Goal: Transaction & Acquisition: Purchase product/service

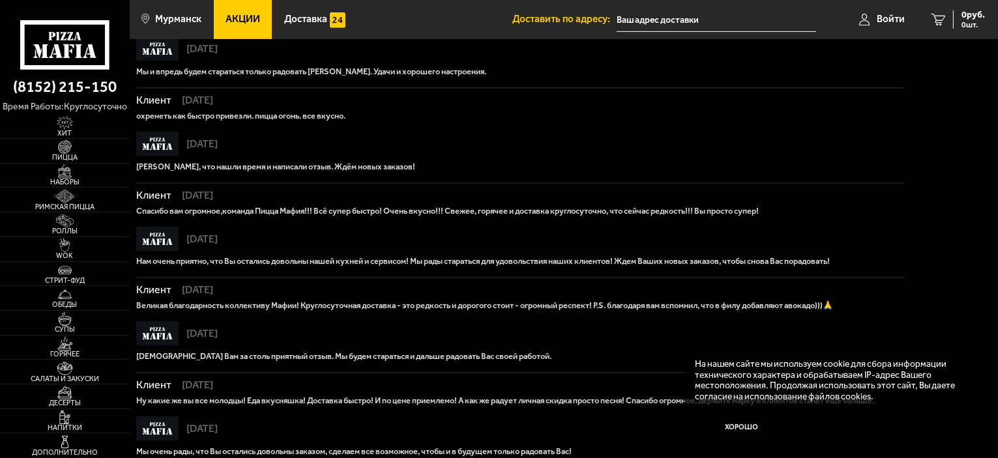
scroll to position [762, 0]
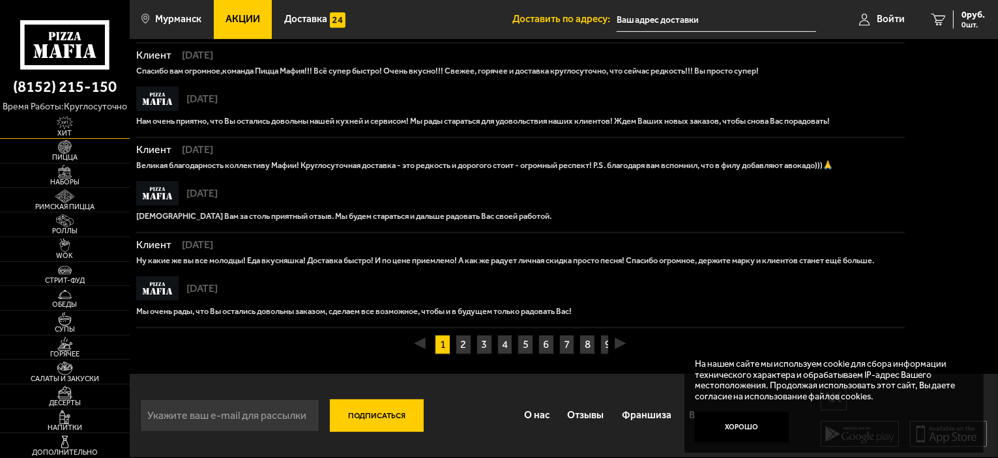
click at [61, 123] on img at bounding box center [65, 123] width 40 height 14
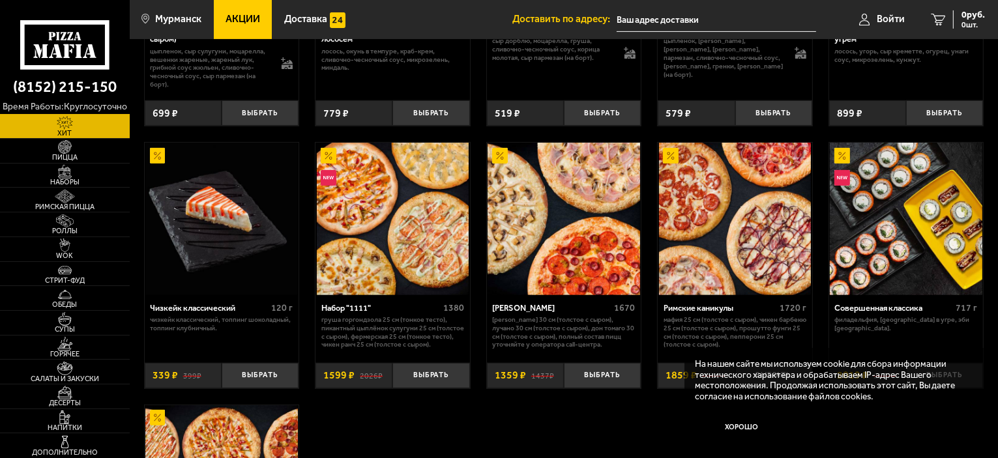
scroll to position [522, 0]
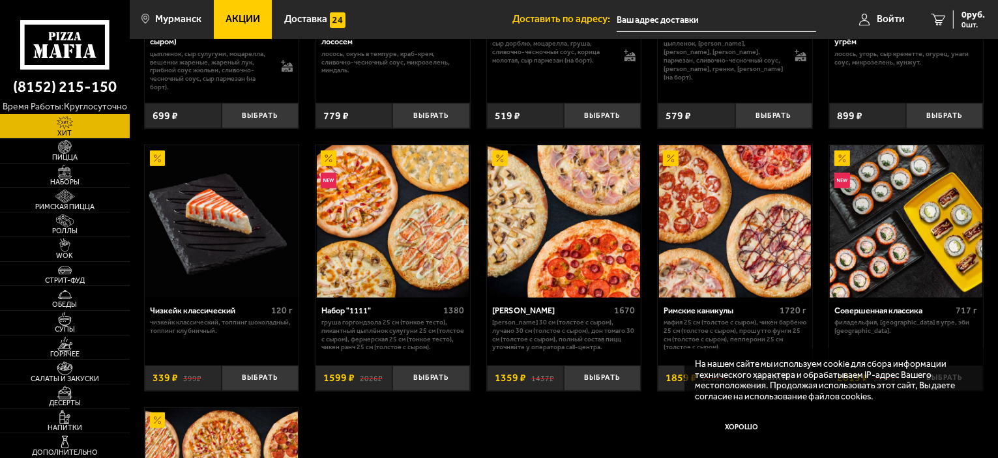
click at [361, 271] on img at bounding box center [393, 221] width 153 height 153
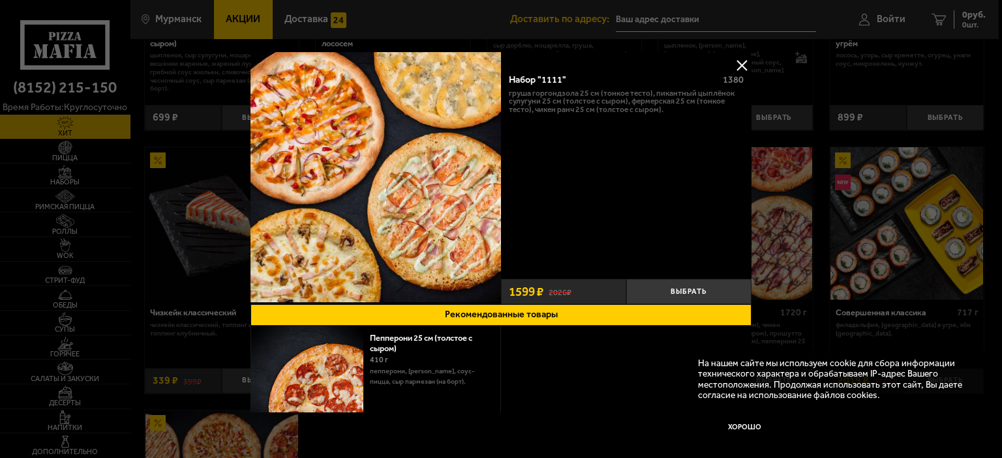
click at [734, 62] on button at bounding box center [742, 65] width 20 height 20
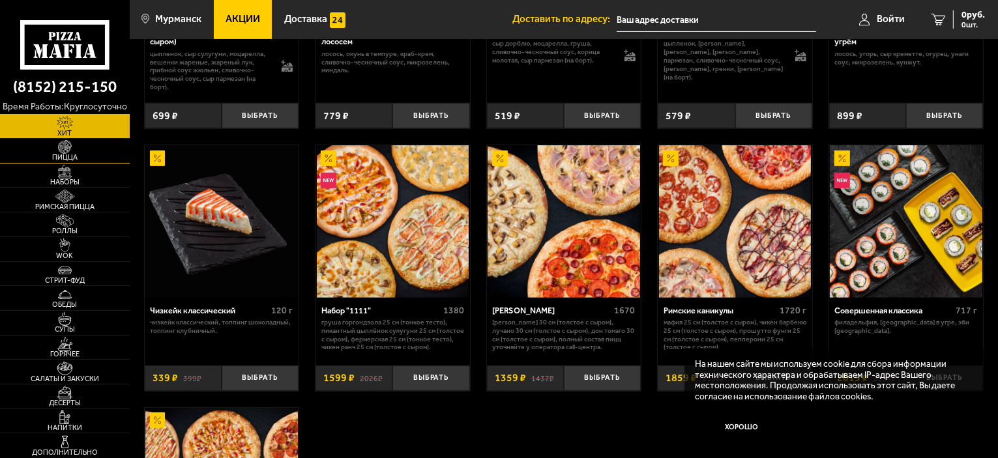
click at [63, 154] on span "Пицца" at bounding box center [65, 157] width 130 height 7
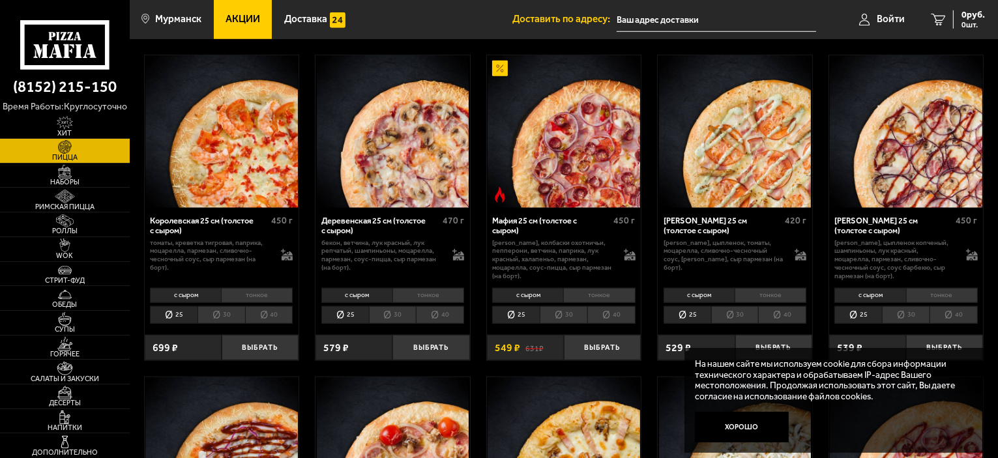
scroll to position [1174, 0]
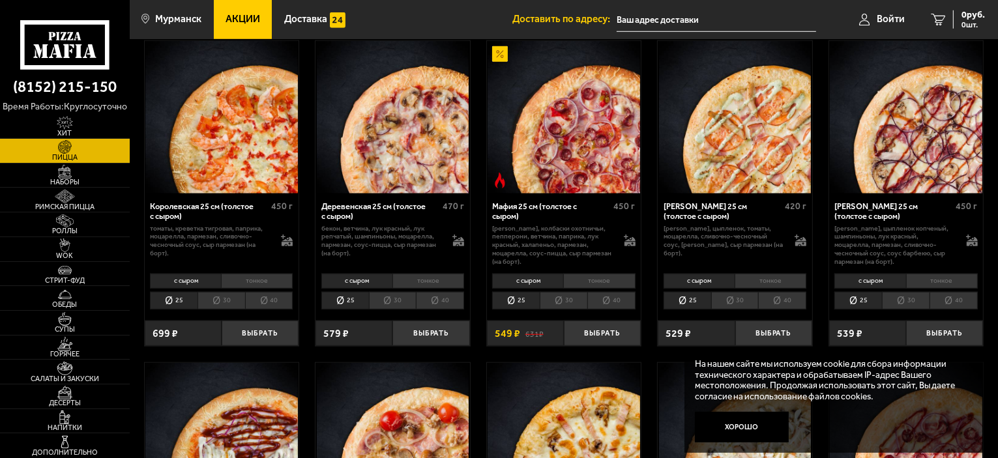
click at [227, 180] on img at bounding box center [221, 117] width 153 height 153
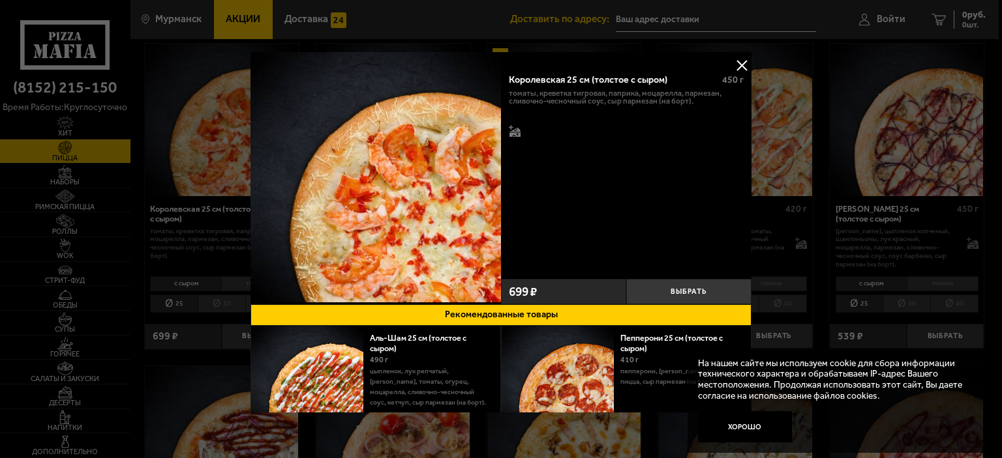
click at [740, 66] on button at bounding box center [742, 65] width 20 height 20
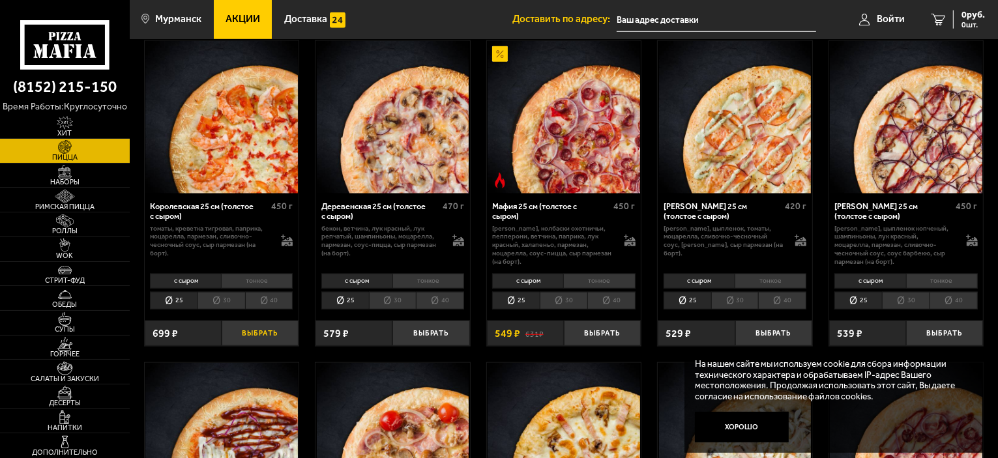
click at [266, 332] on button "Выбрать" at bounding box center [260, 333] width 77 height 25
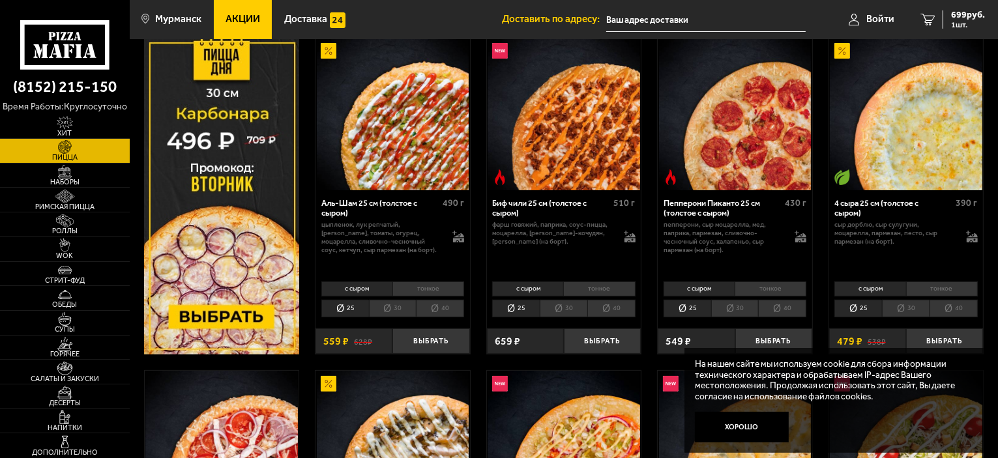
scroll to position [187, 0]
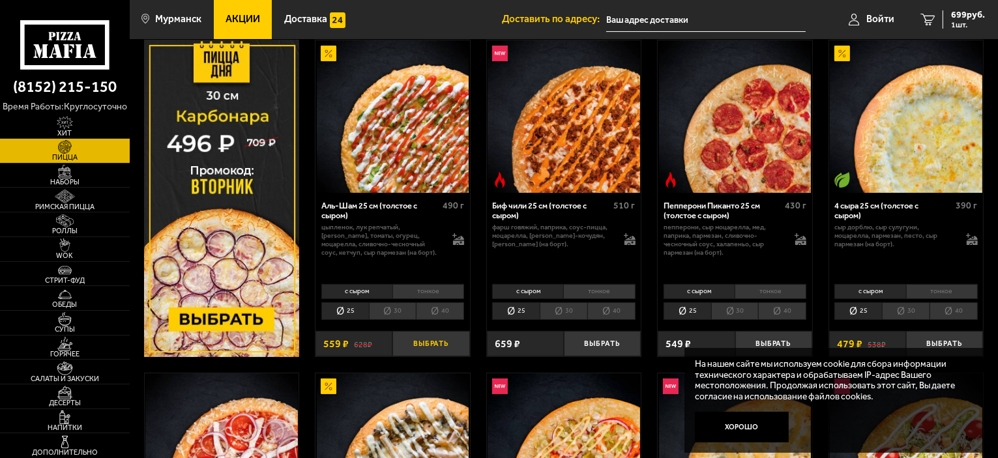
click at [421, 341] on button "Выбрать" at bounding box center [431, 343] width 77 height 25
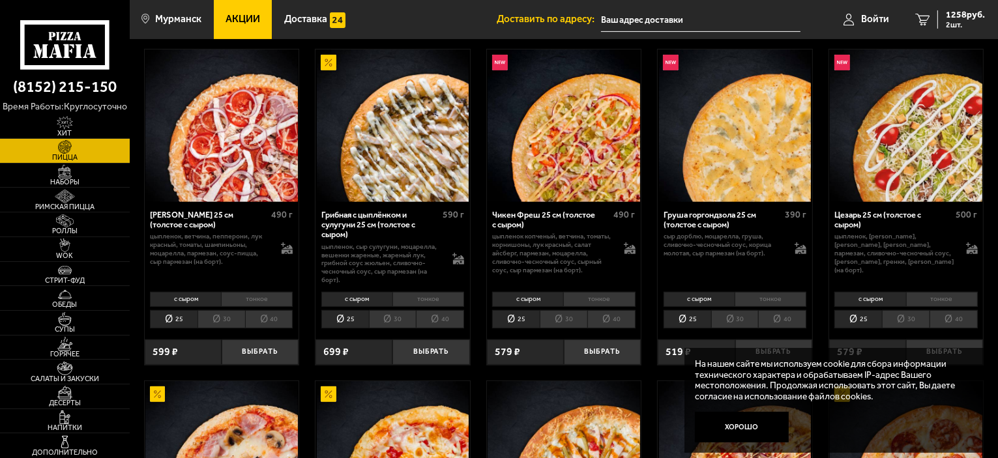
scroll to position [513, 0]
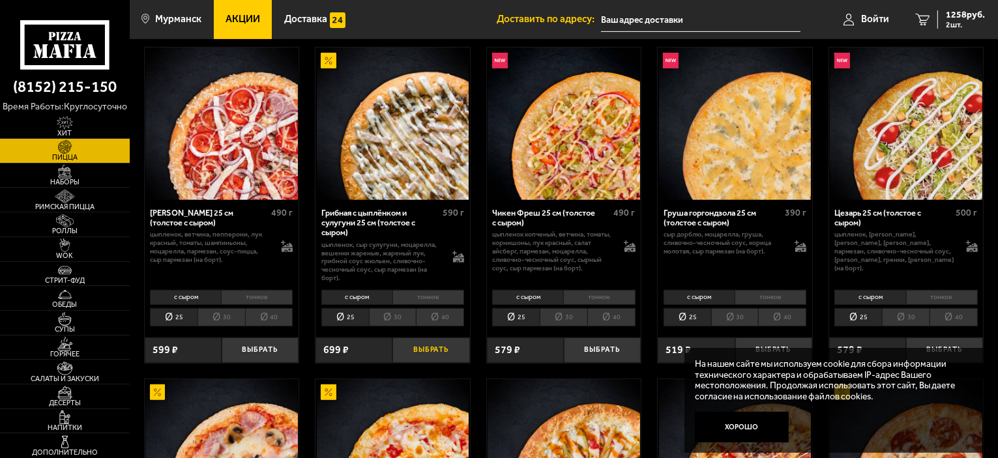
click at [434, 349] on button "Выбрать" at bounding box center [431, 350] width 77 height 25
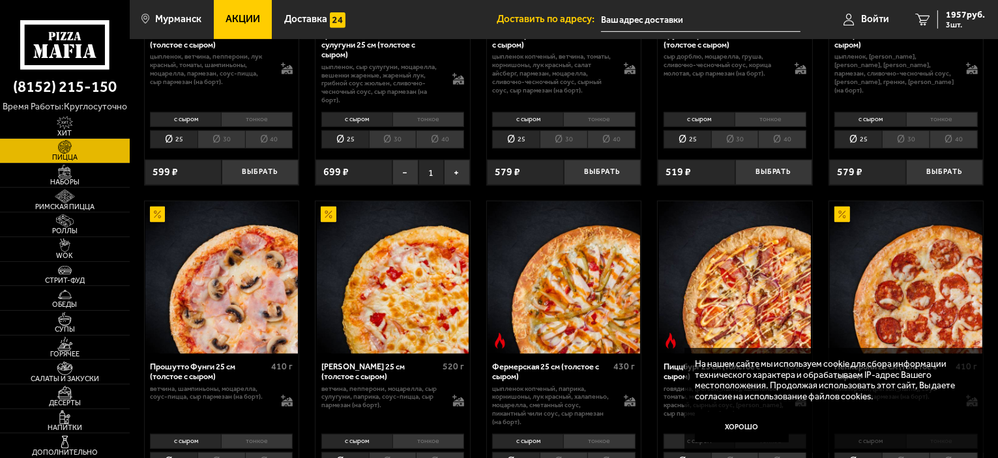
scroll to position [774, 0]
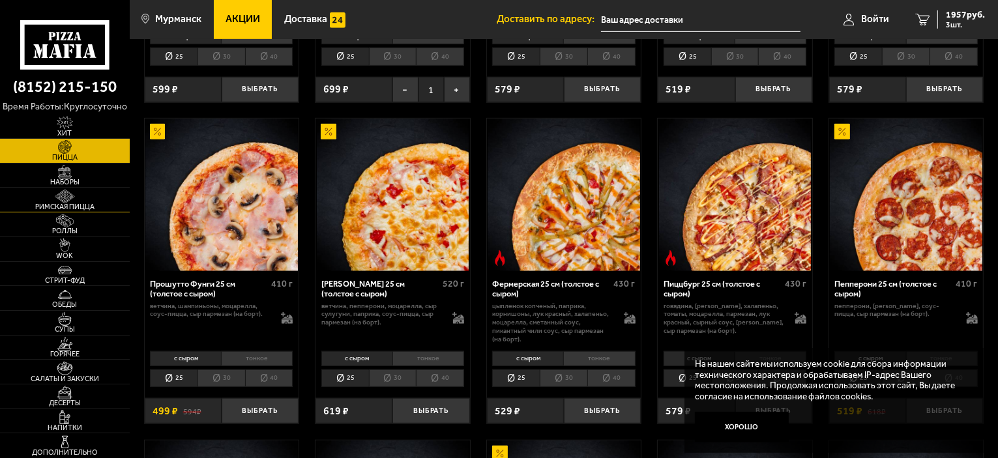
click at [67, 202] on img at bounding box center [65, 197] width 40 height 14
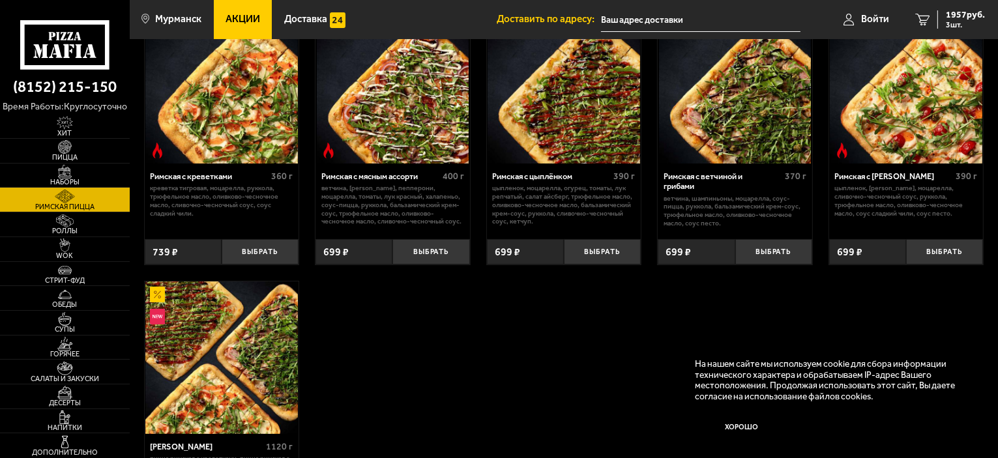
scroll to position [65, 0]
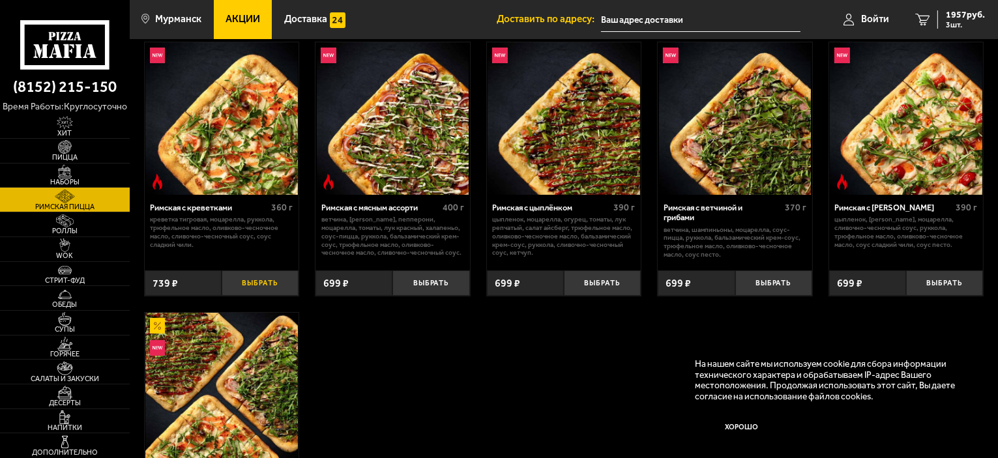
click at [254, 281] on button "Выбрать" at bounding box center [260, 283] width 77 height 25
click at [63, 176] on img at bounding box center [65, 172] width 40 height 14
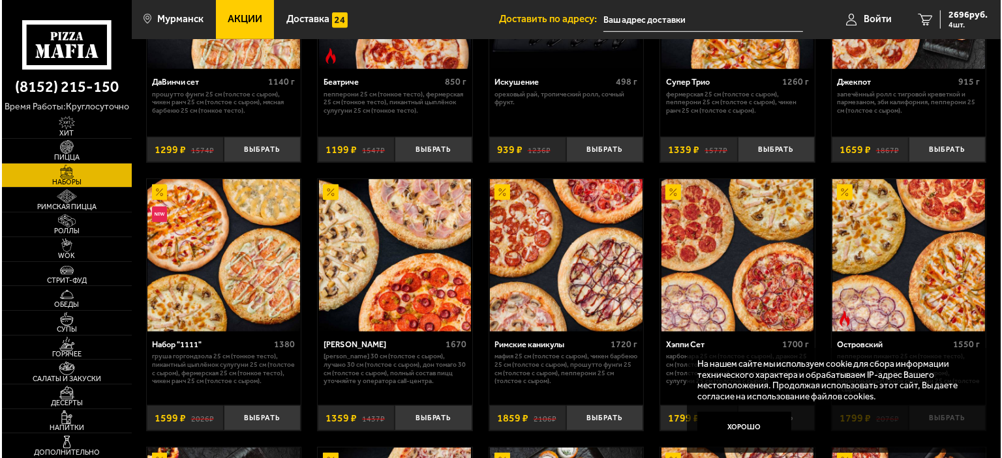
scroll to position [1109, 0]
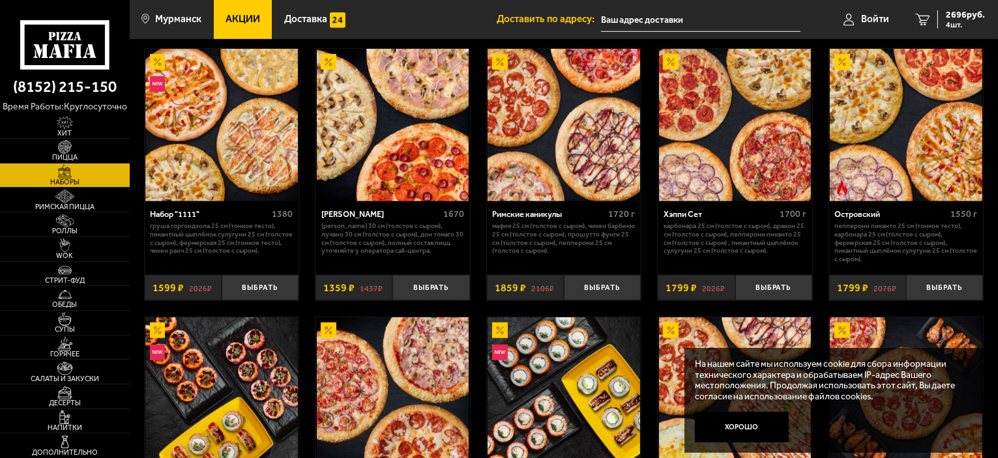
click at [190, 183] on img at bounding box center [221, 125] width 153 height 153
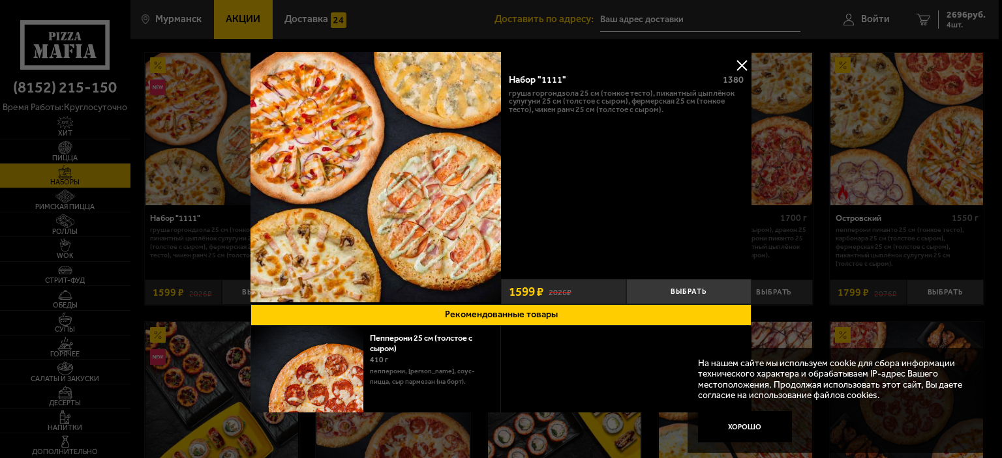
click at [734, 65] on button at bounding box center [742, 65] width 20 height 20
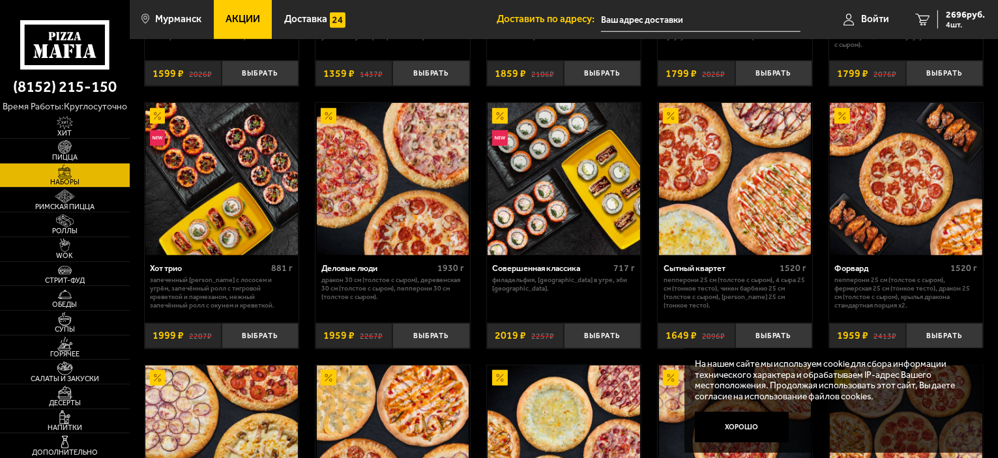
scroll to position [1304, 0]
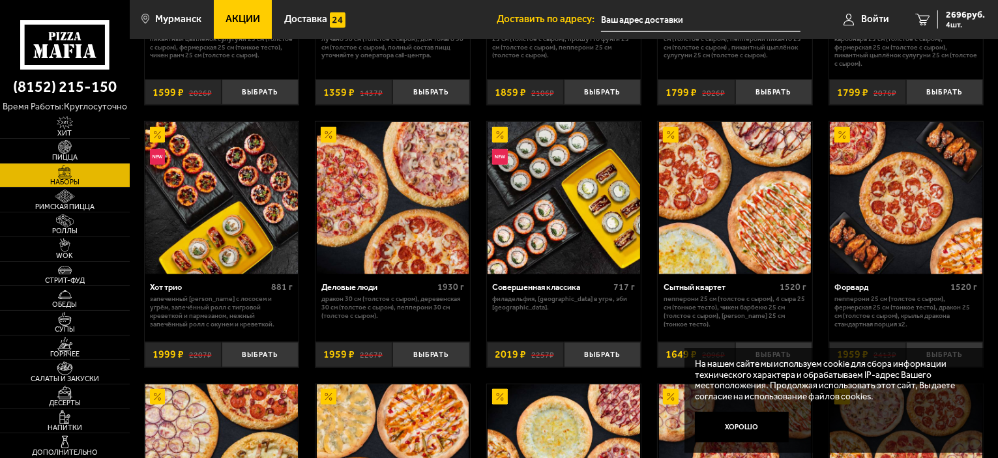
click at [908, 222] on img at bounding box center [906, 198] width 153 height 153
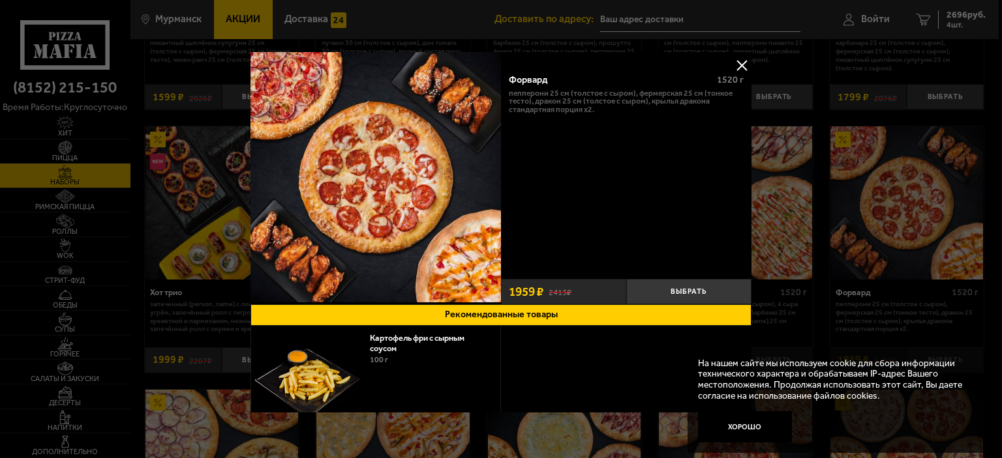
click at [738, 62] on button at bounding box center [742, 65] width 20 height 20
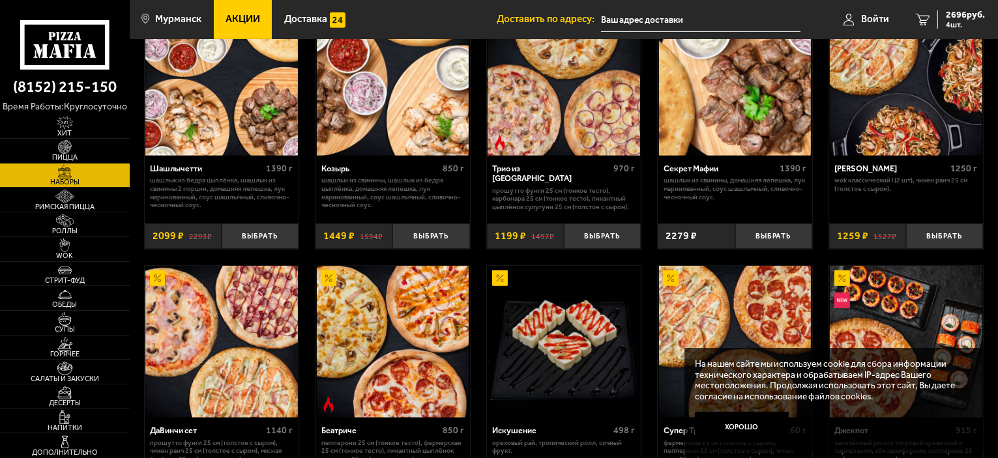
scroll to position [652, 0]
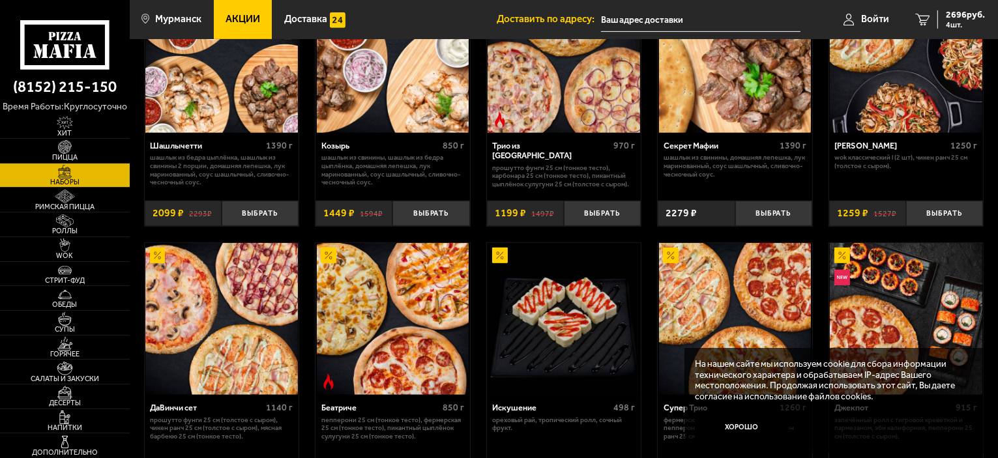
click at [886, 120] on img at bounding box center [906, 56] width 153 height 153
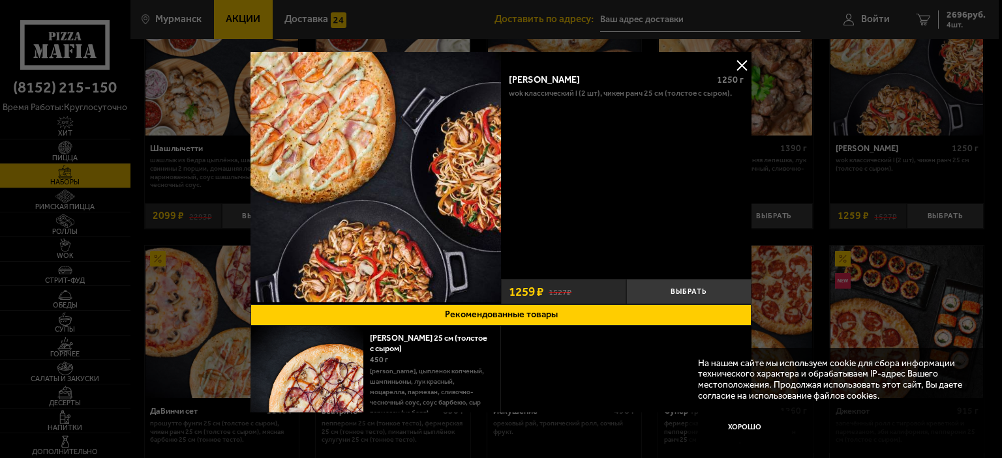
click at [739, 66] on button at bounding box center [742, 65] width 20 height 20
